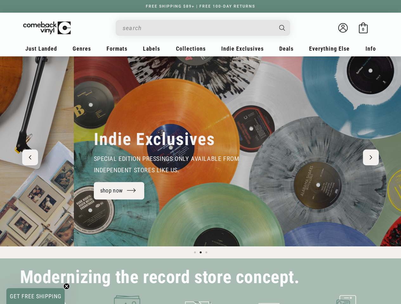
scroll to position [0, 401]
